Goal: Information Seeking & Learning: Find specific fact

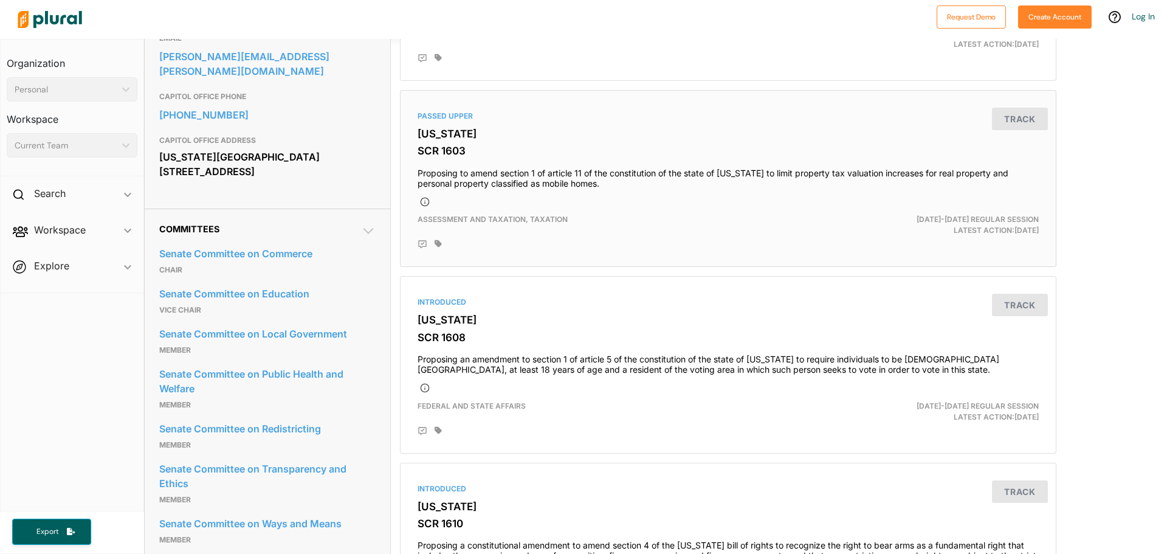
scroll to position [426, 0]
